Goal: Information Seeking & Learning: Learn about a topic

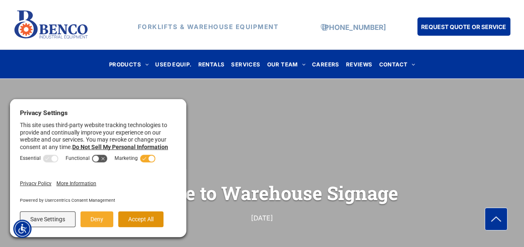
click at [131, 220] on button "Accept All" at bounding box center [140, 219] width 45 height 16
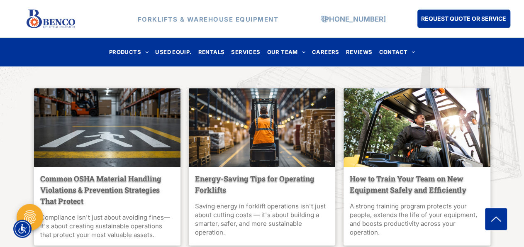
scroll to position [2023, 0]
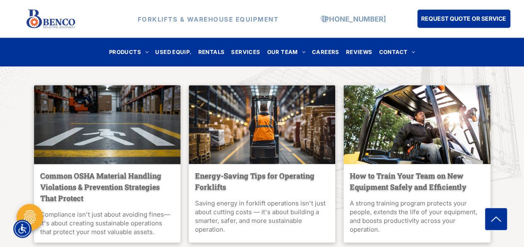
click at [67, 184] on link "Common OSHA Material Handling Violations & Prevention Strategies That Protect" at bounding box center [107, 187] width 134 height 34
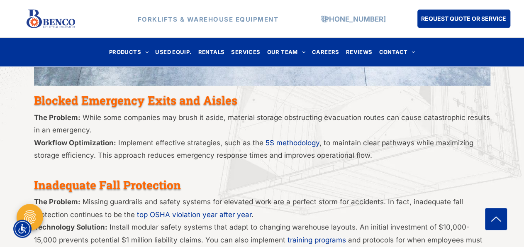
scroll to position [1118, 0]
click at [269, 141] on link "5S methodology" at bounding box center [293, 143] width 54 height 8
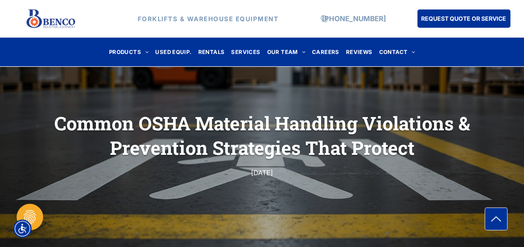
scroll to position [0, 0]
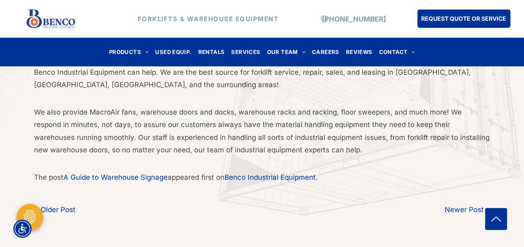
scroll to position [1723, 0]
click at [97, 179] on link "A Guide to Warehouse Signage" at bounding box center [115, 176] width 104 height 8
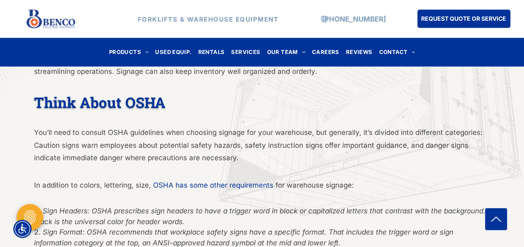
scroll to position [1065, 0]
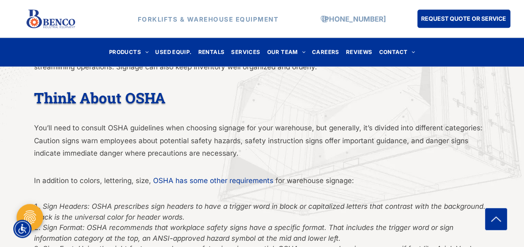
click at [192, 183] on span "OSHA has some other requirements" at bounding box center [213, 180] width 120 height 8
